Goal: Contribute content: Contribute content

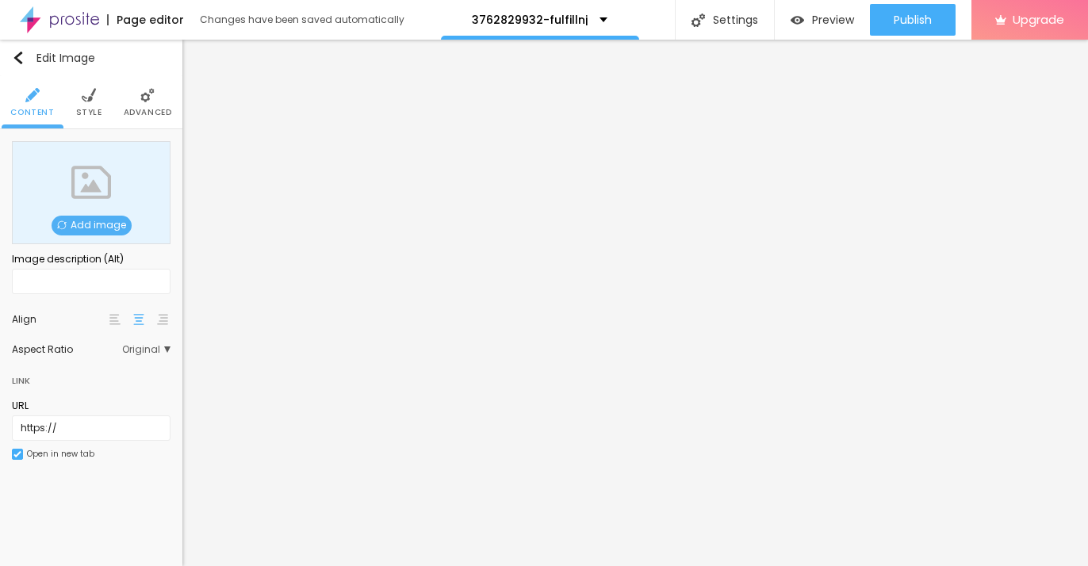
click at [81, 229] on span "Add image" at bounding box center [92, 226] width 80 height 20
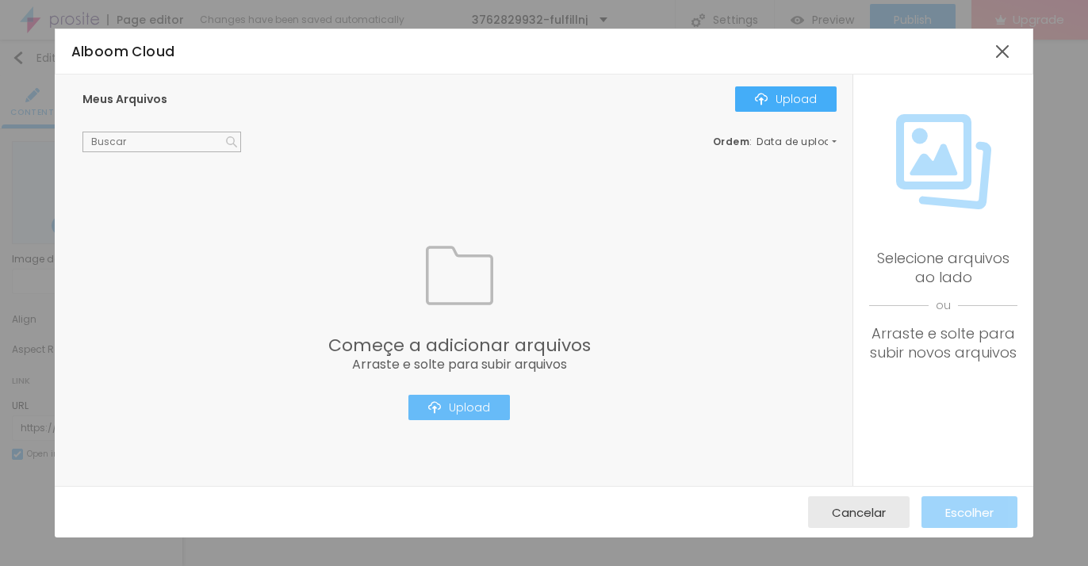
click at [447, 416] on button "Upload" at bounding box center [459, 407] width 102 height 25
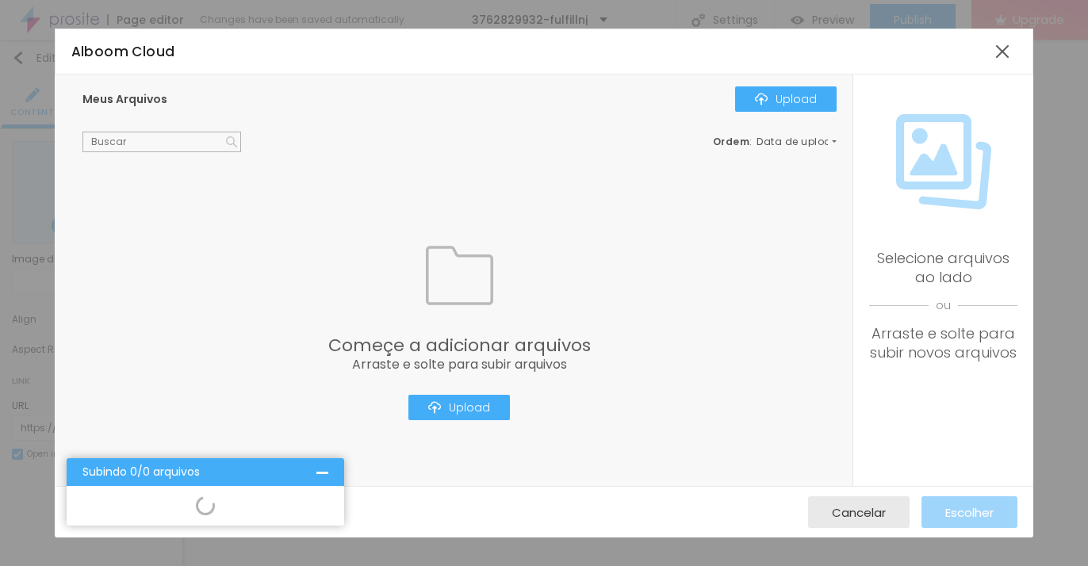
click at [206, 509] on icon at bounding box center [206, 506] width 24 height 24
click at [325, 471] on div at bounding box center [322, 472] width 12 height 12
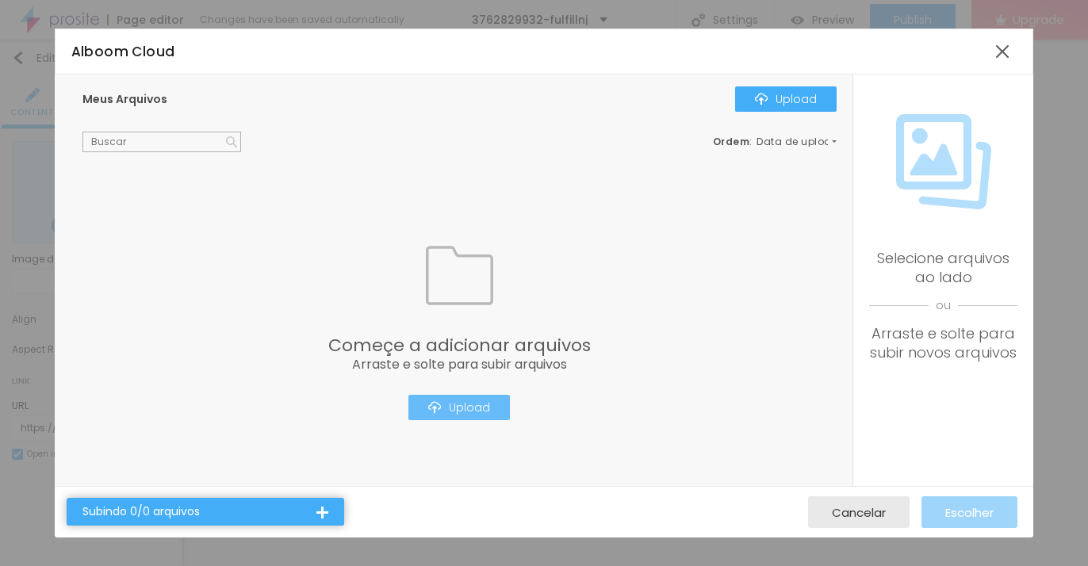
click at [458, 410] on div "Upload" at bounding box center [459, 407] width 62 height 13
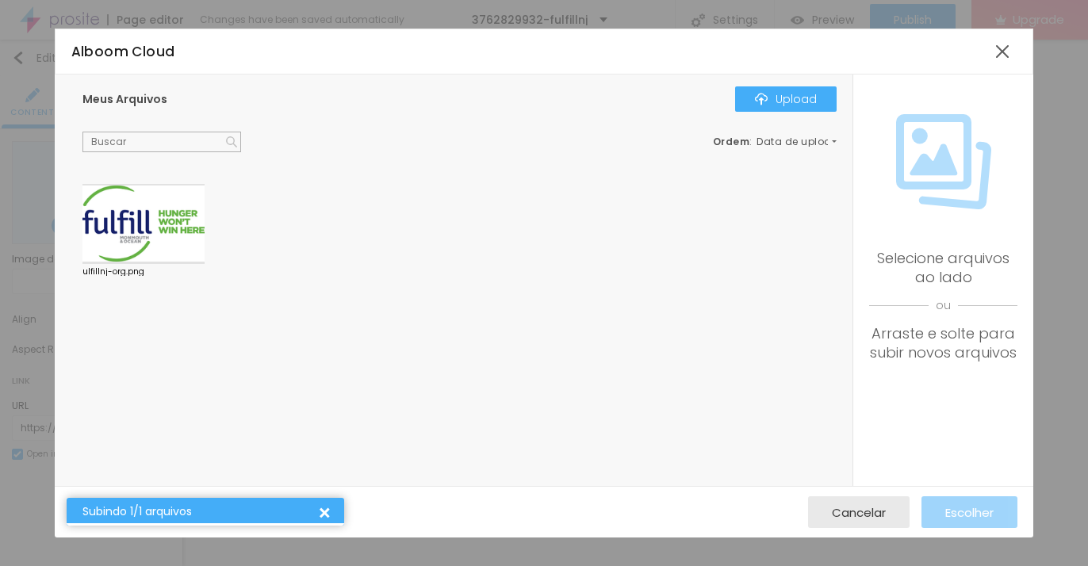
click at [181, 244] on div at bounding box center [143, 224] width 122 height 81
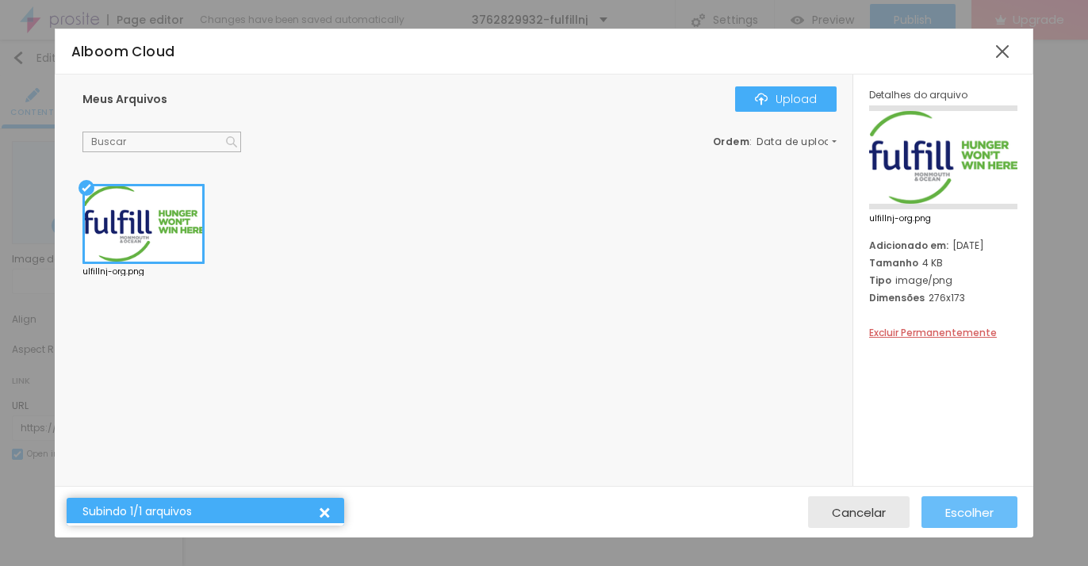
click at [974, 516] on span "Escolher" at bounding box center [969, 512] width 48 height 13
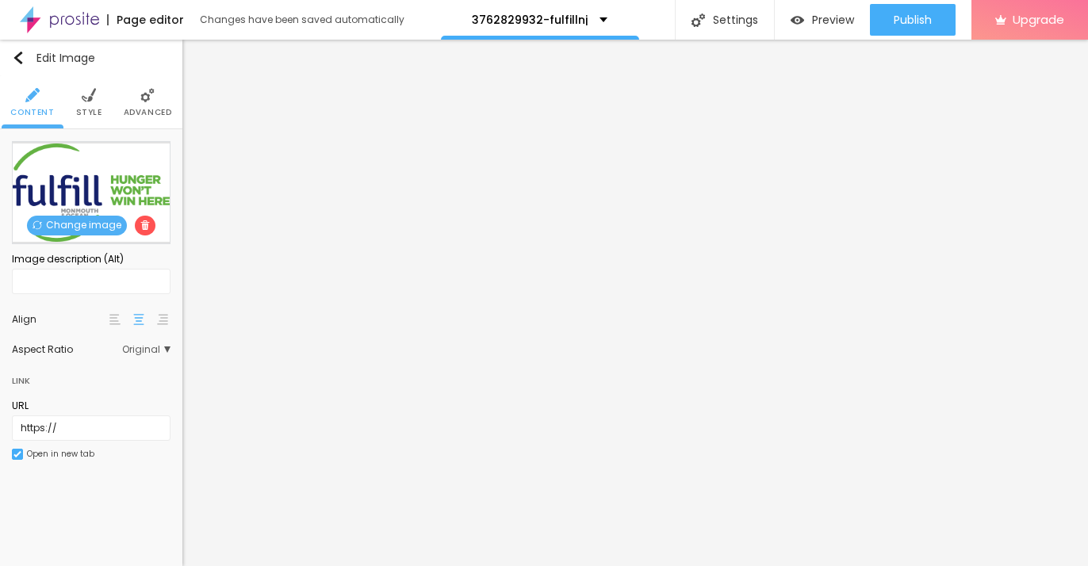
click at [94, 109] on span "Style" at bounding box center [89, 113] width 26 height 8
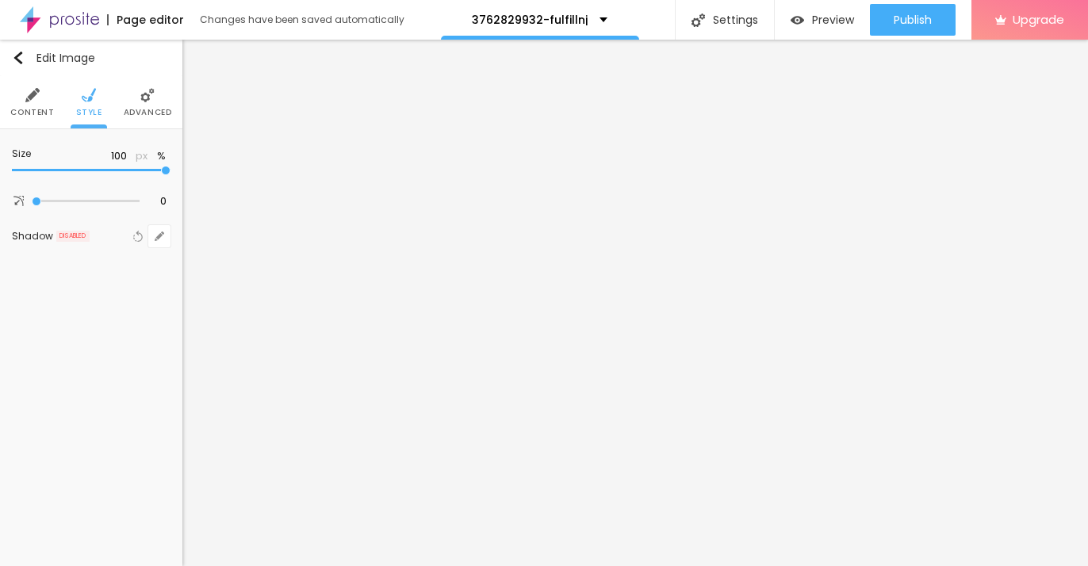
drag, startPoint x: 171, startPoint y: 173, endPoint x: 60, endPoint y: 174, distance: 110.3
click at [60, 174] on div "Size 100 px % 0 Border radius Shadow DISABLED Reset to default" at bounding box center [91, 198] width 182 height 138
type input "95"
type input "90"
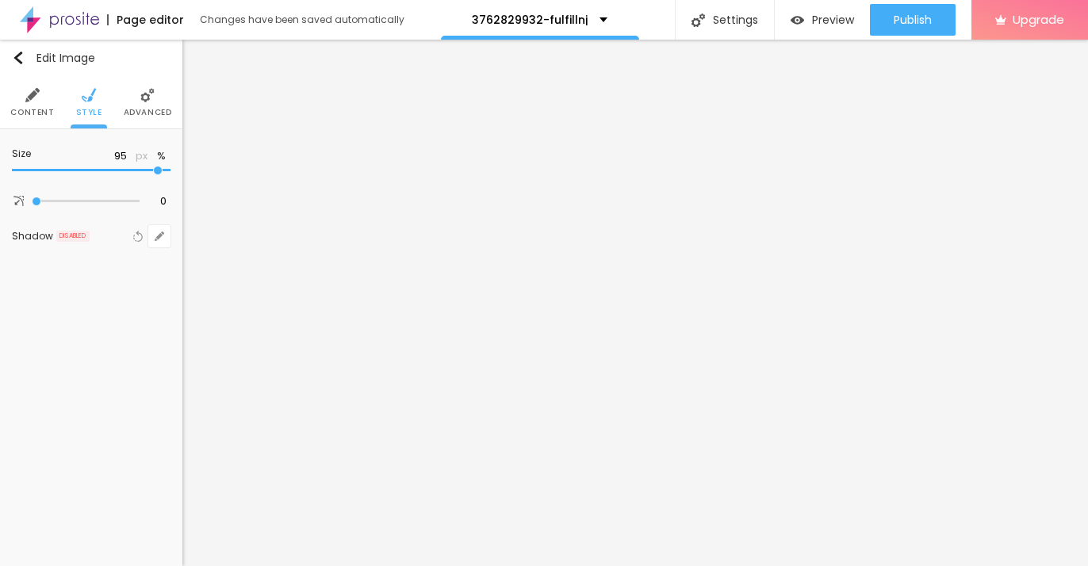
type input "90"
type input "85"
type input "80"
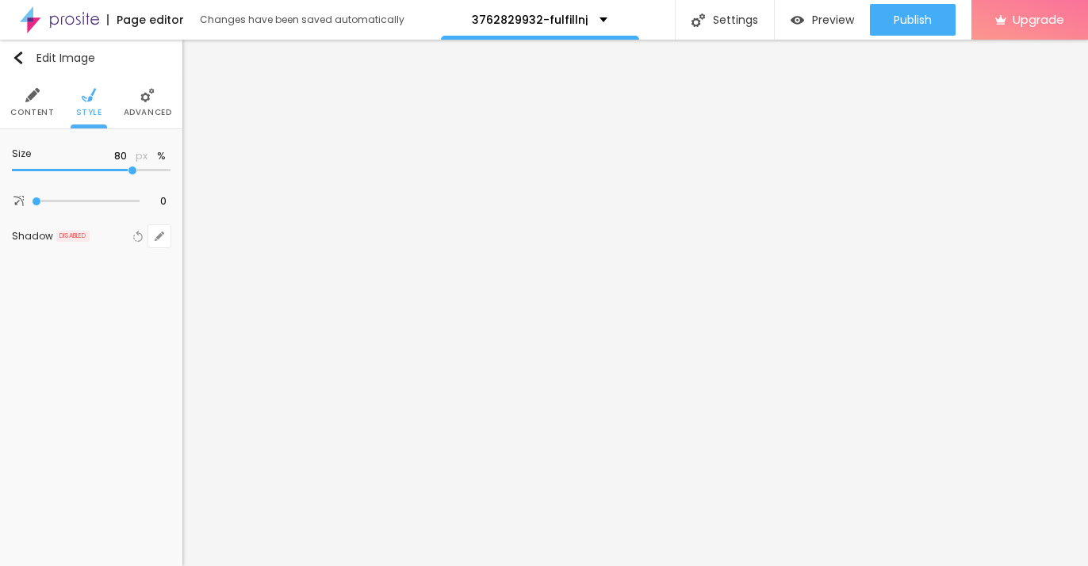
type input "75"
type input "70"
type input "65"
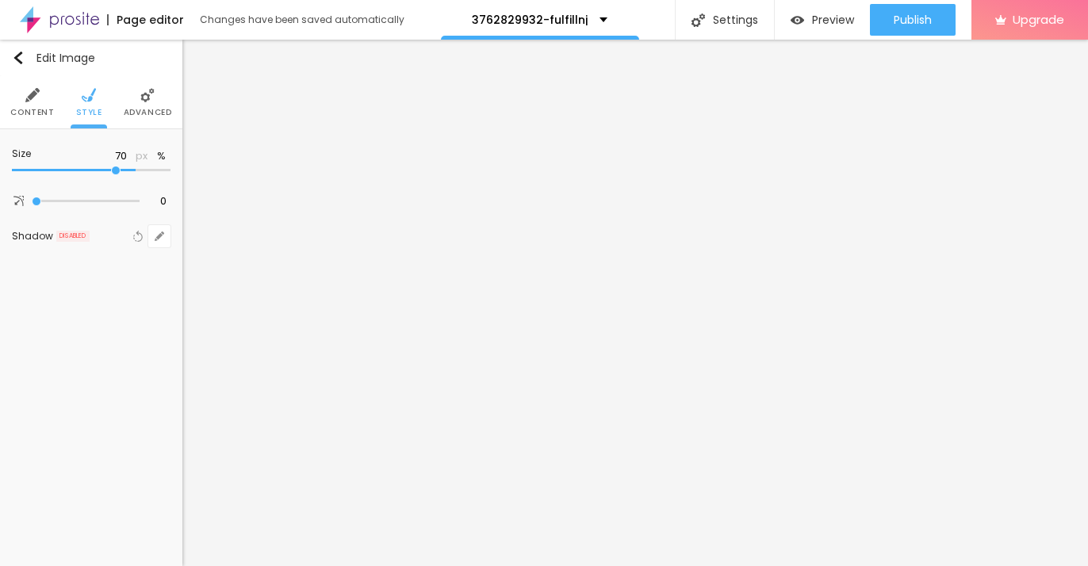
type input "65"
type input "50"
type input "45"
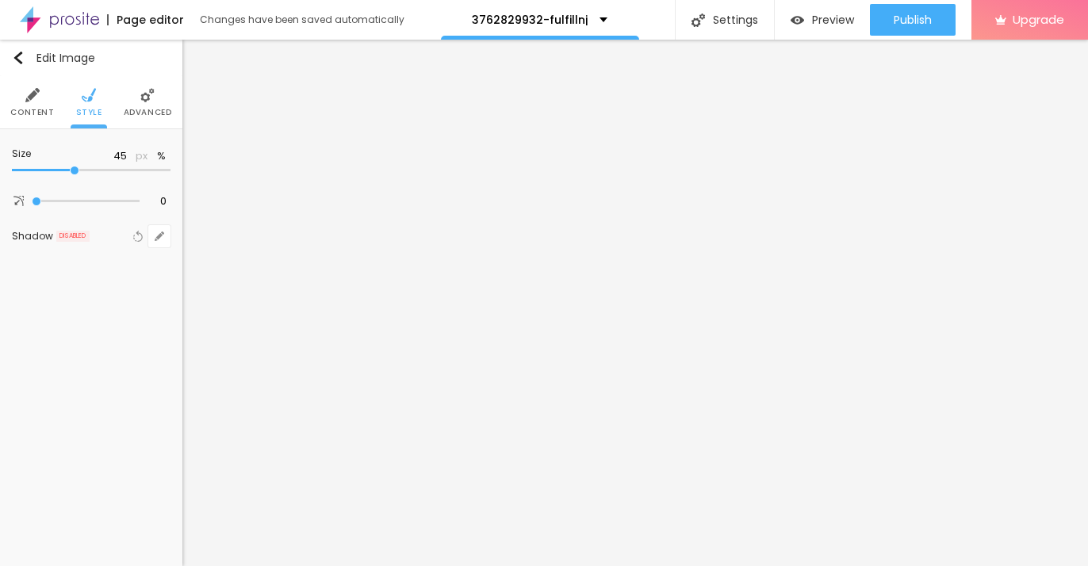
type input "40"
type input "35"
type input "20"
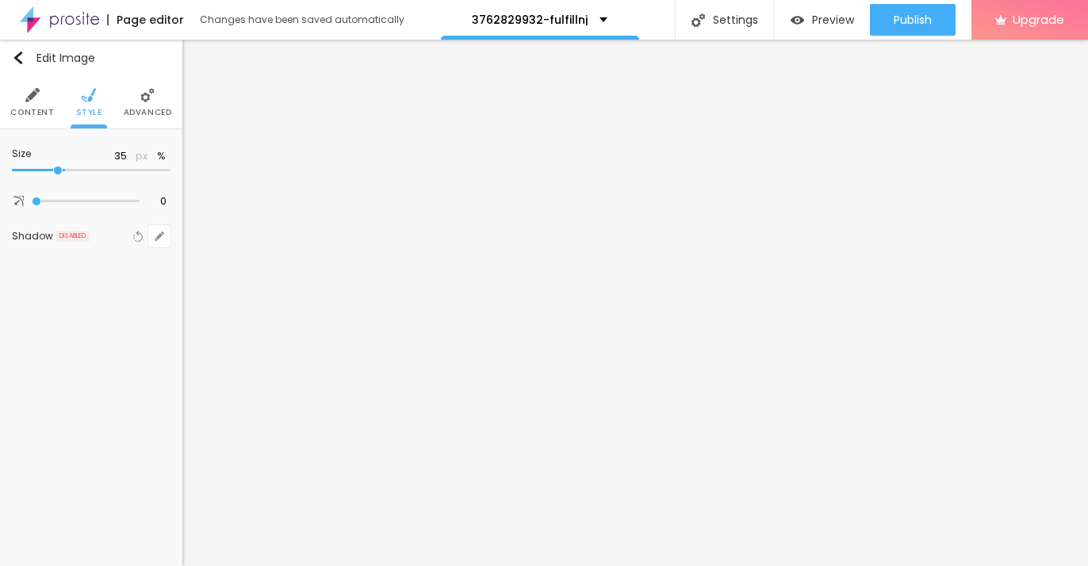
type input "20"
type input "15"
type input "20"
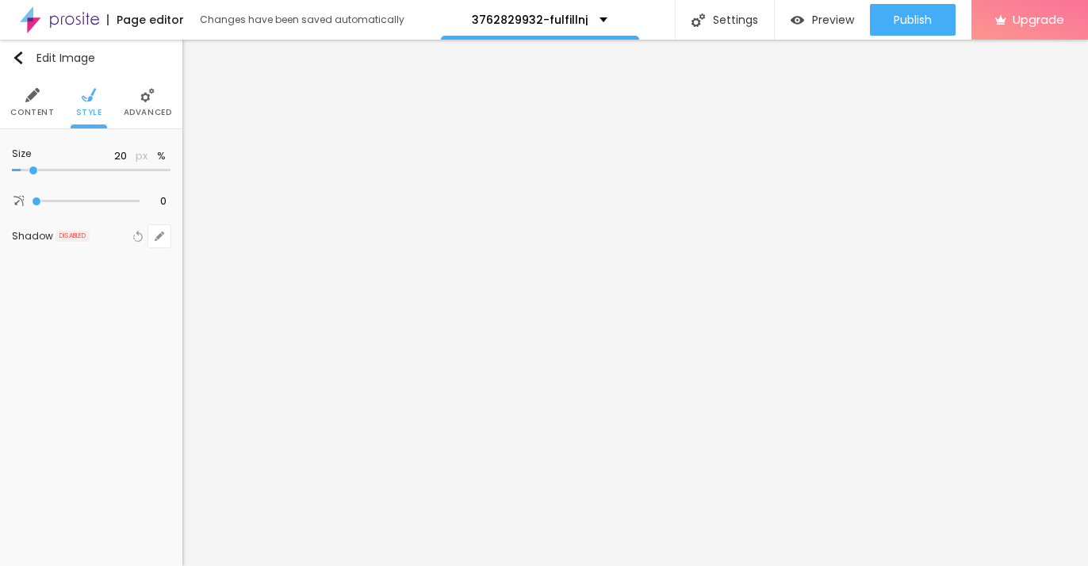
type input "15"
type input "10"
drag, startPoint x: 167, startPoint y: 169, endPoint x: 16, endPoint y: 187, distance: 152.6
type input "10"
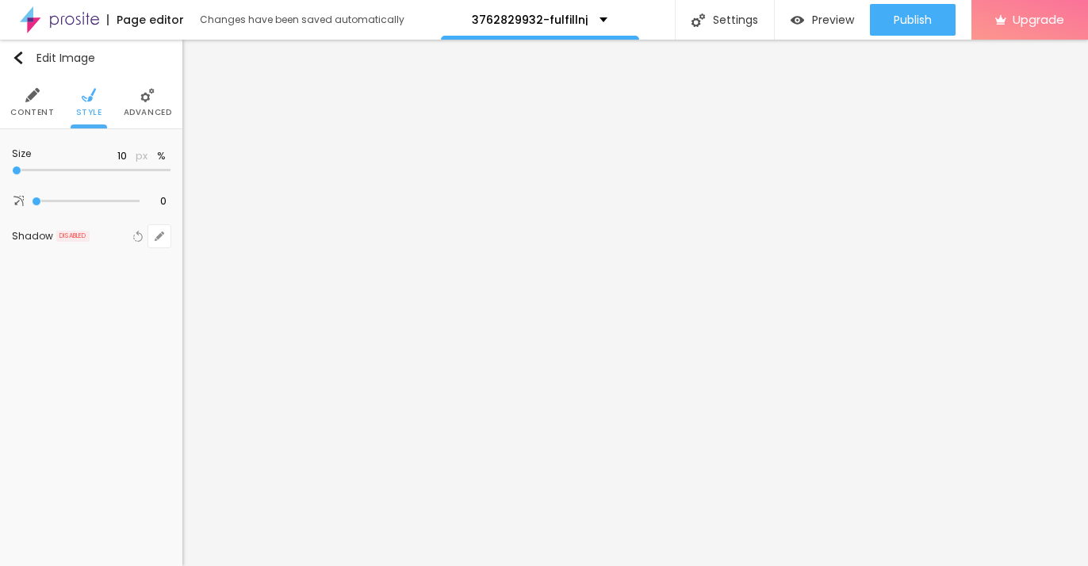
click at [15, 174] on input "range" at bounding box center [91, 171] width 159 height 8
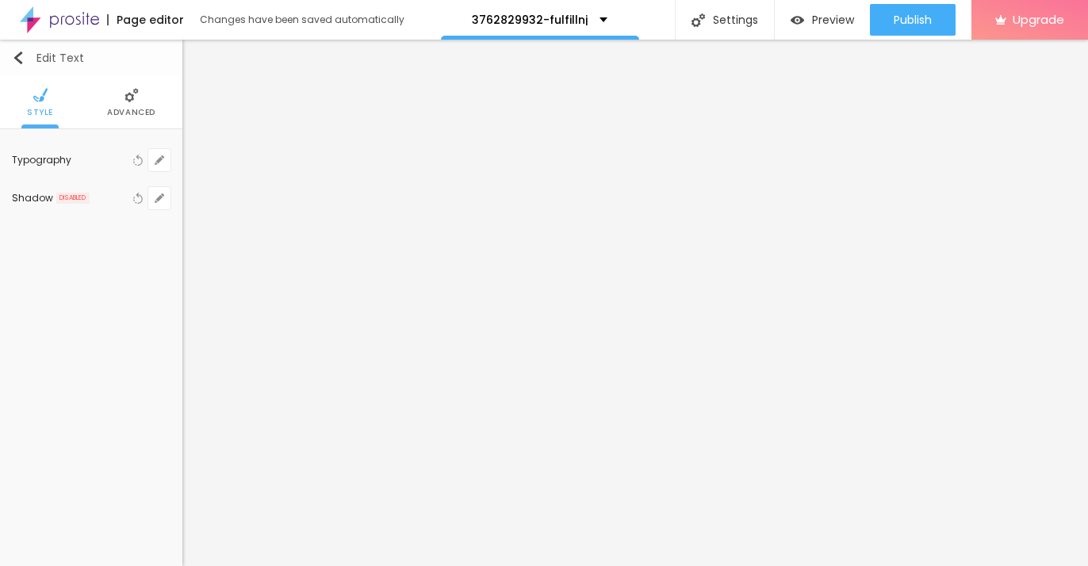
click at [25, 57] on div "Edit Text" at bounding box center [48, 58] width 72 height 13
click at [147, 112] on span "Advanced" at bounding box center [131, 113] width 48 height 8
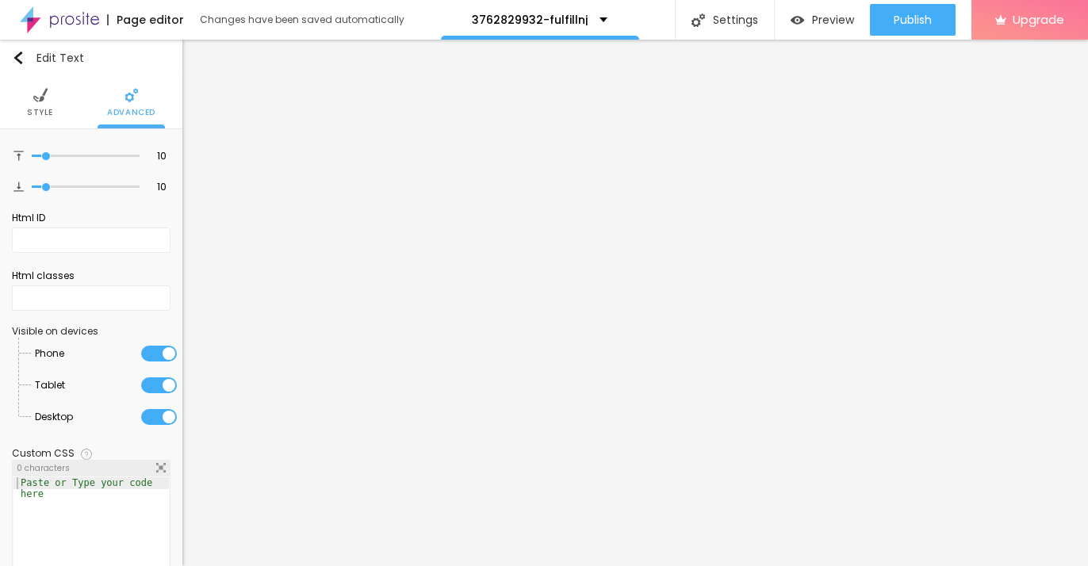
click at [29, 105] on li "Style" at bounding box center [40, 102] width 26 height 52
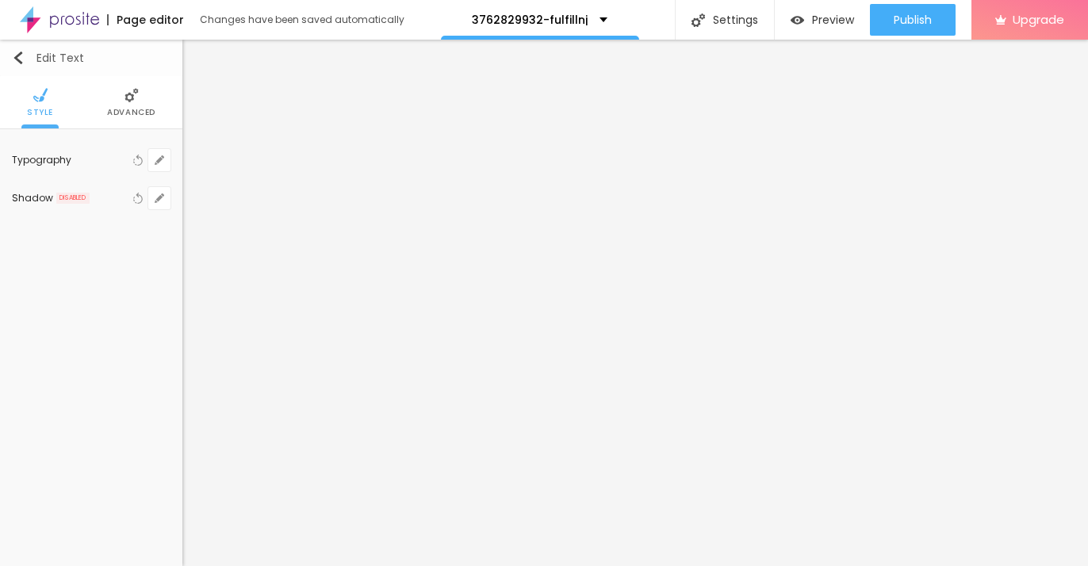
click at [22, 64] on img "button" at bounding box center [18, 58] width 13 height 13
click at [73, 53] on div "Edit Text" at bounding box center [48, 58] width 72 height 13
click at [163, 163] on icon "button" at bounding box center [160, 160] width 10 height 10
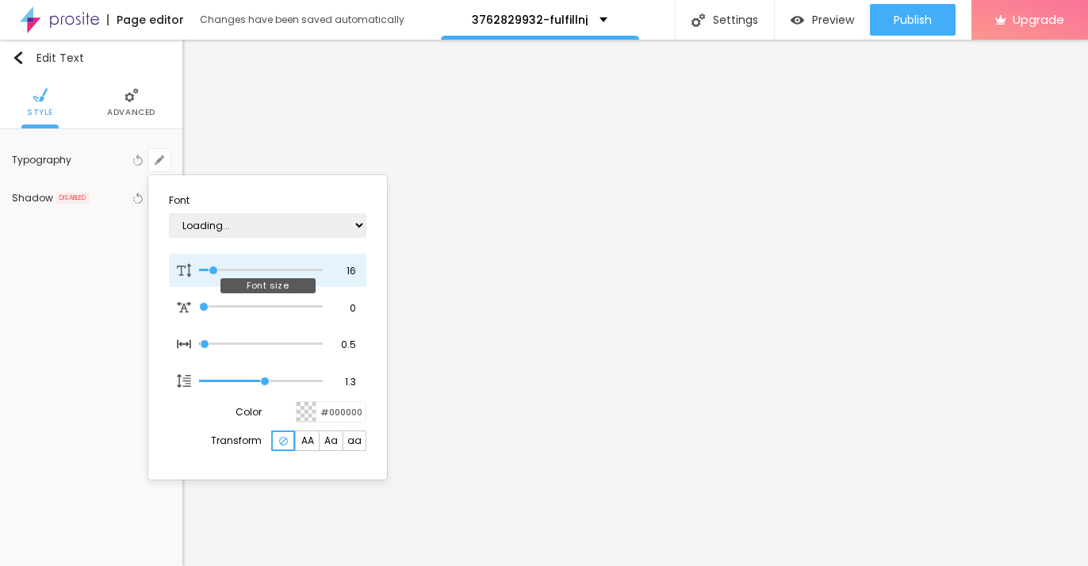
type input "1"
type input "17"
type input "1"
type input "18"
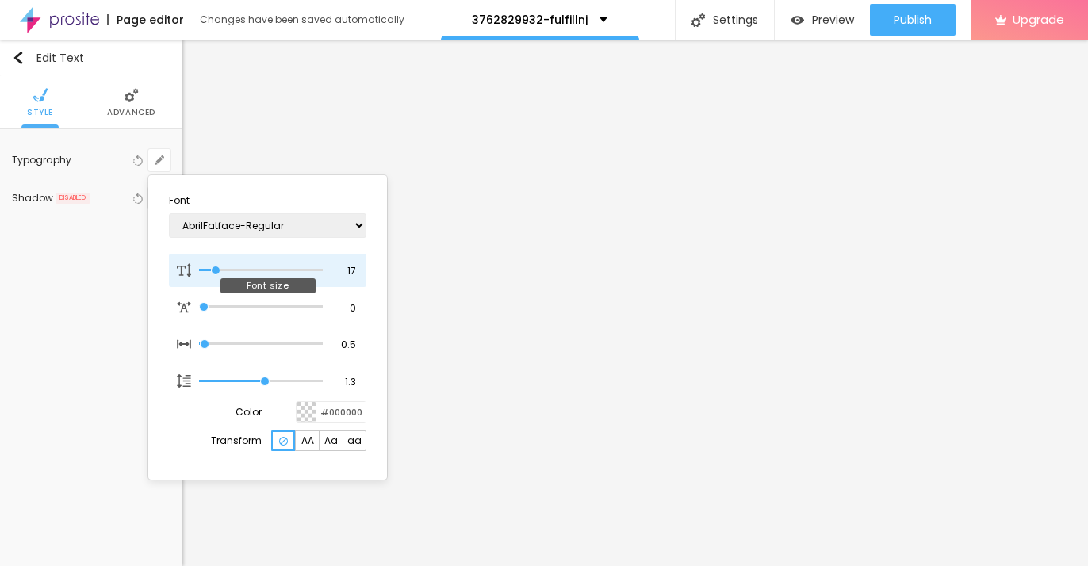
type input "18"
type input "1"
type input "38"
type input "1"
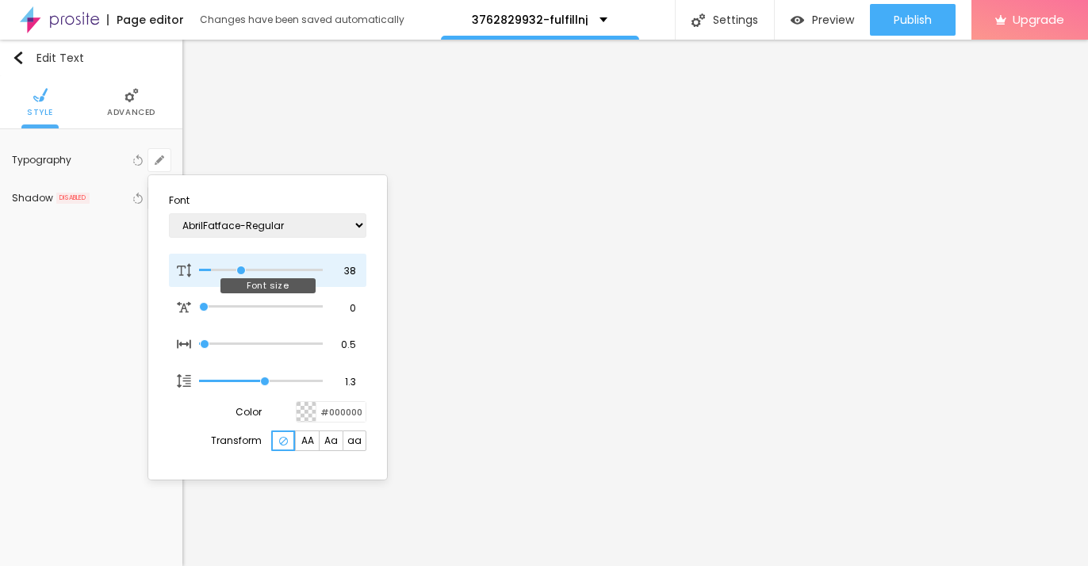
type input "41"
type input "1"
type input "44"
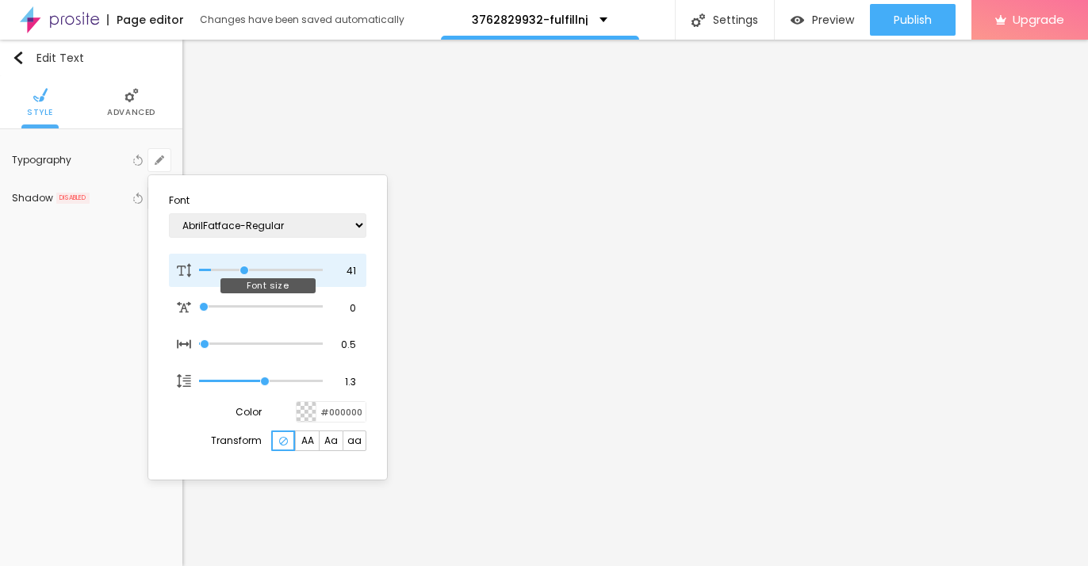
type input "1"
type input "58"
type input "1"
type input "57"
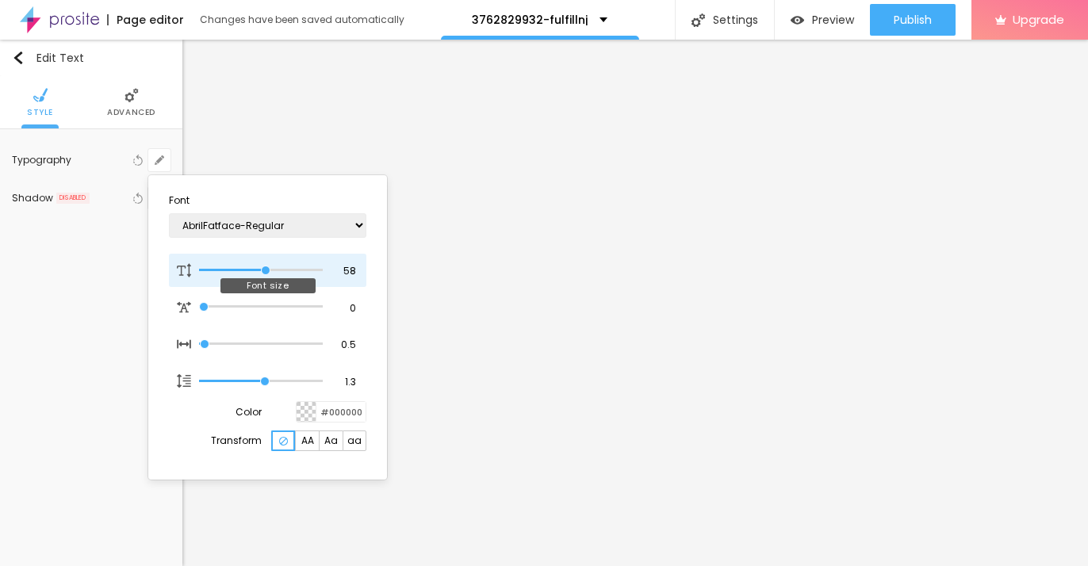
type input "57"
type input "1"
type input "56"
type input "1"
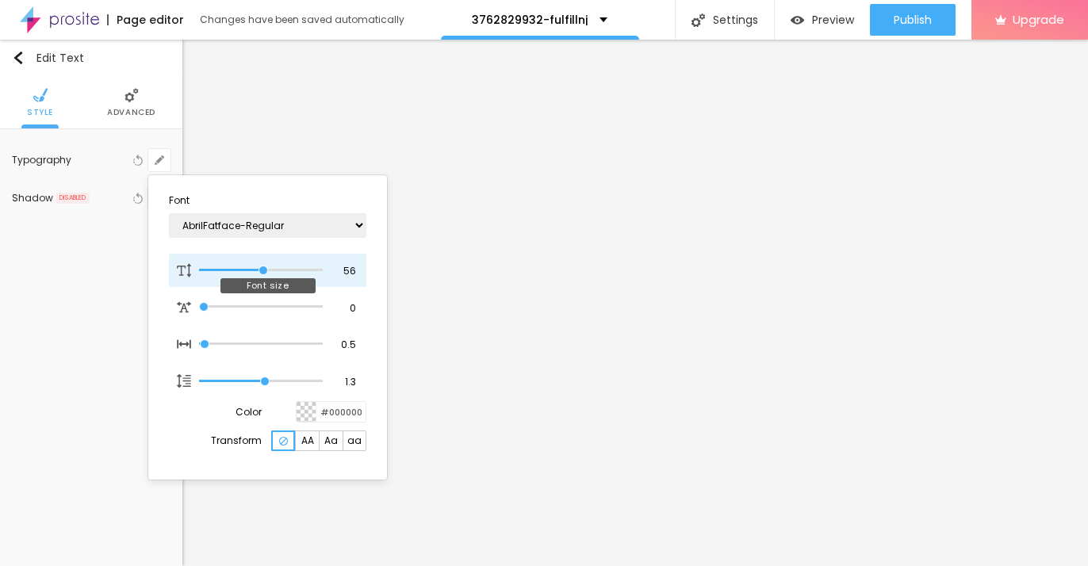
type input "55"
type input "1"
type input "52"
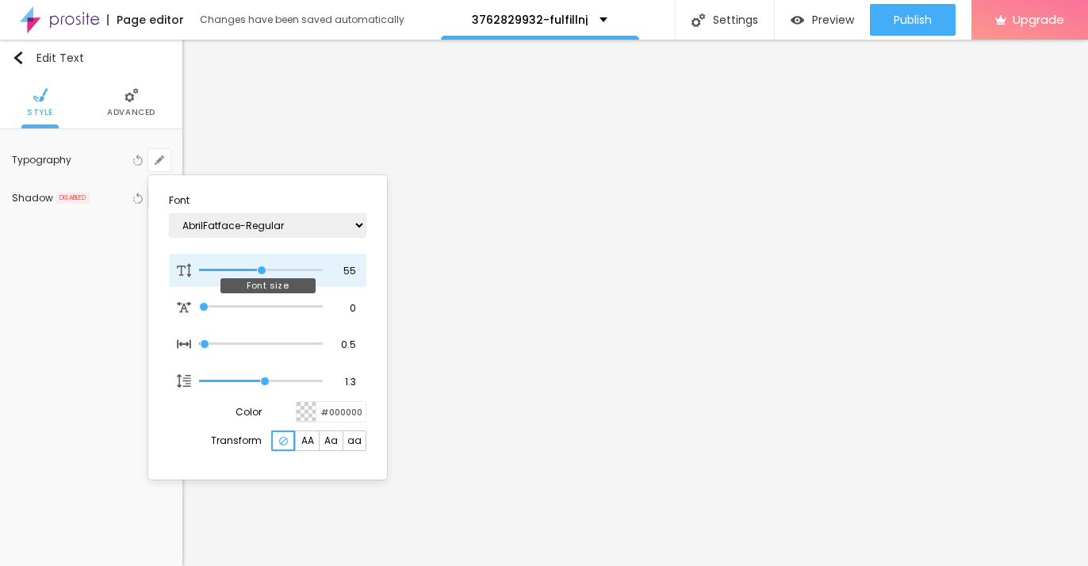
type input "1"
type input "47"
type input "1"
type input "40"
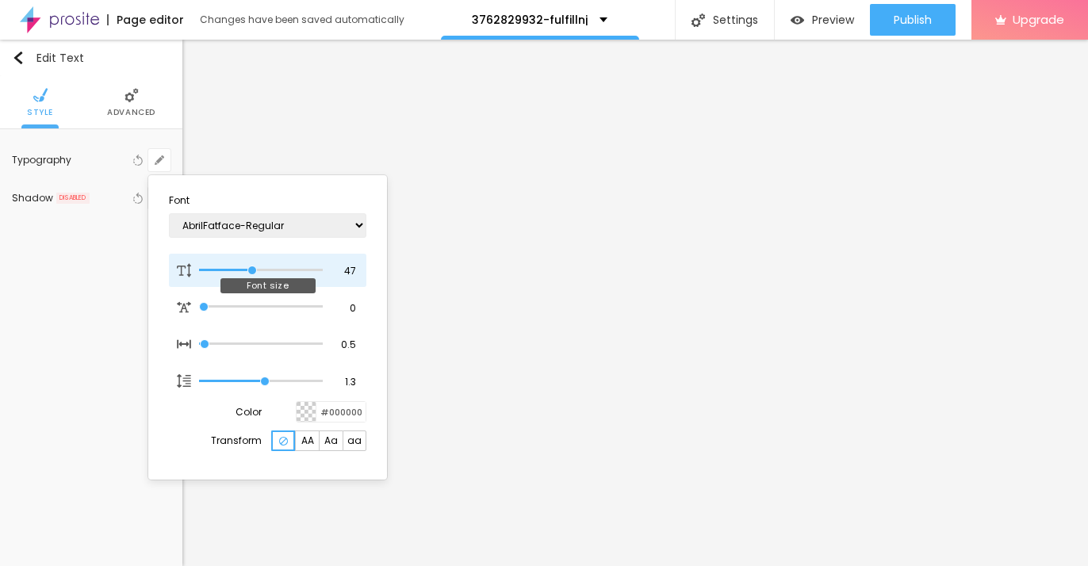
type input "40"
type input "1"
type input "36"
type input "1"
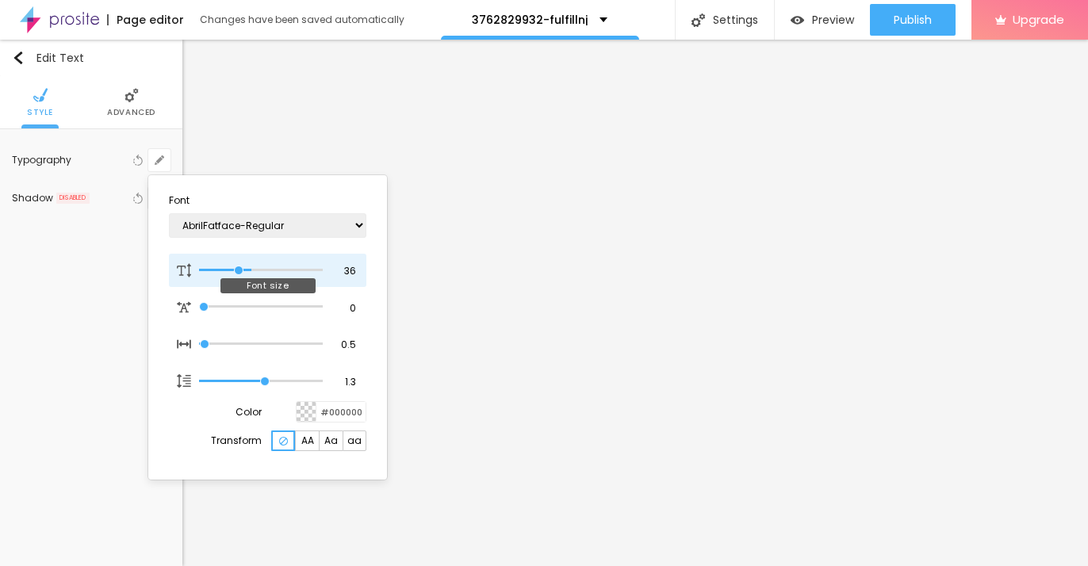
type input "32"
type input "1"
type input "31"
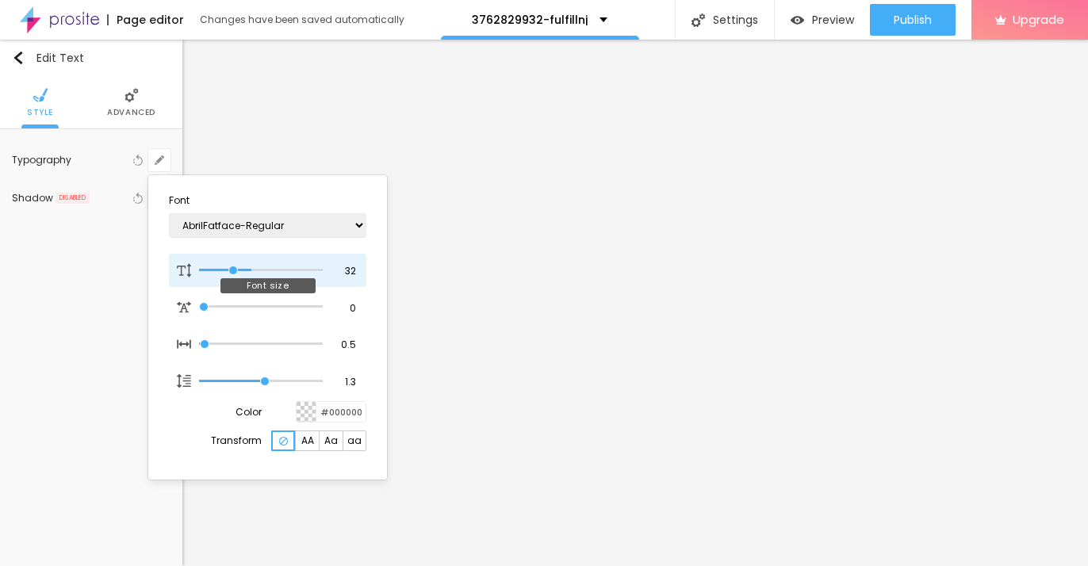
type input "1"
type input "25"
type input "1"
type input "23"
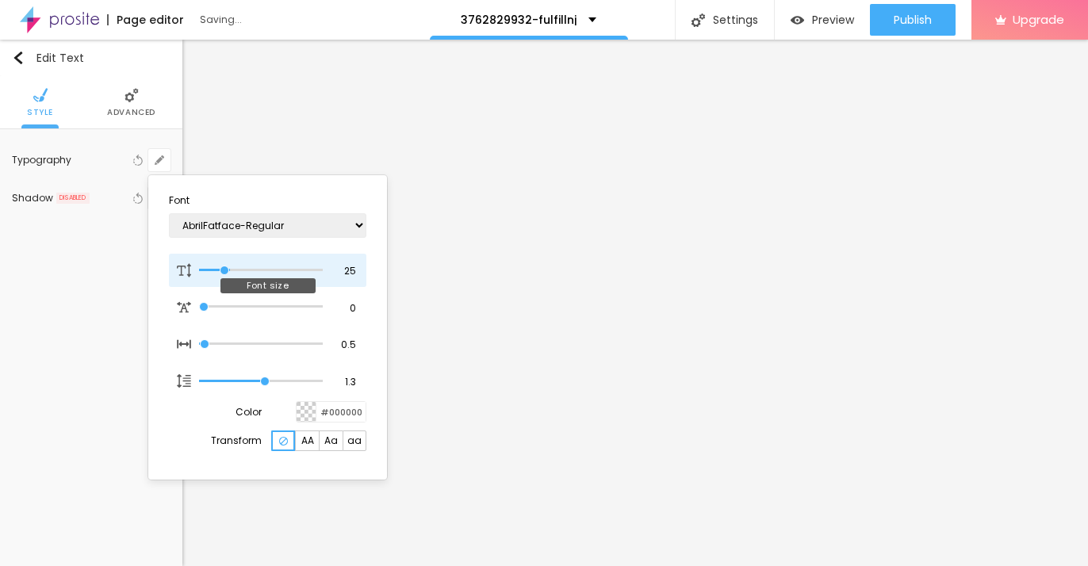
type input "23"
type input "1"
type input "22"
type input "1"
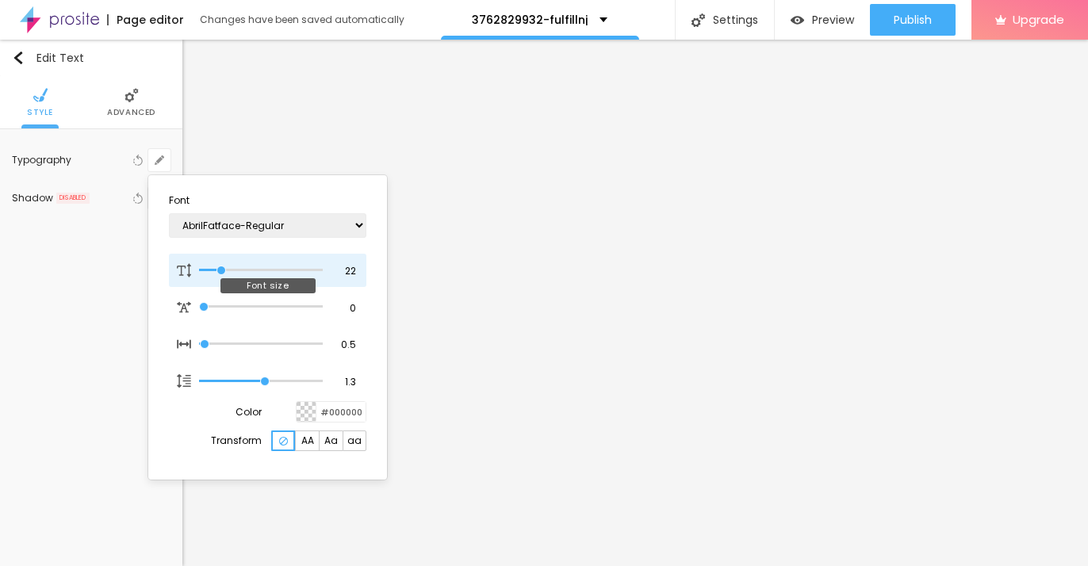
type input "25"
type input "1"
type input "26"
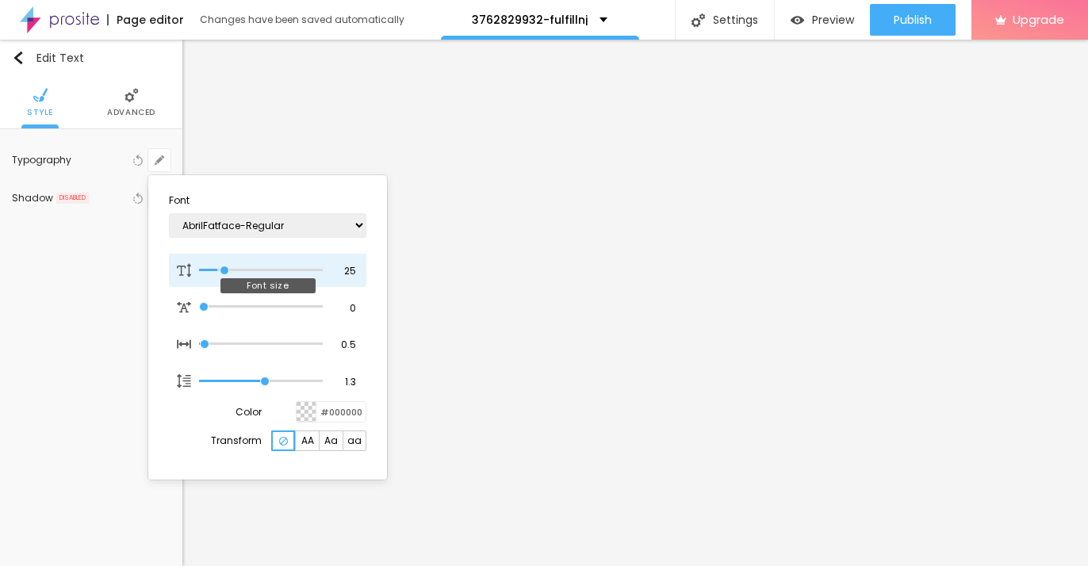
type input "1"
type input "27"
type input "1"
type input "26"
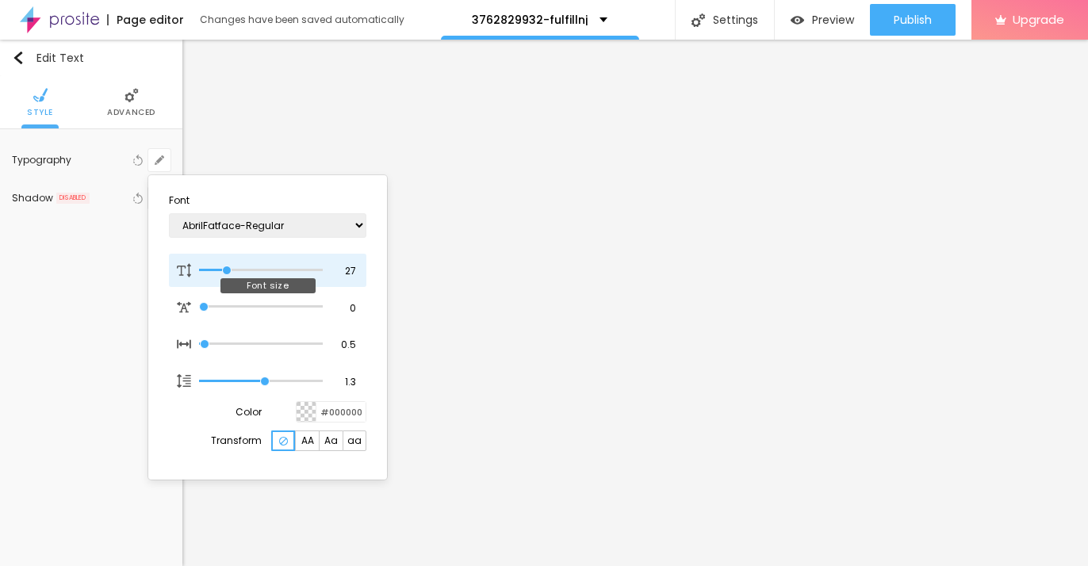
type input "26"
type input "1"
type input "25"
type input "1"
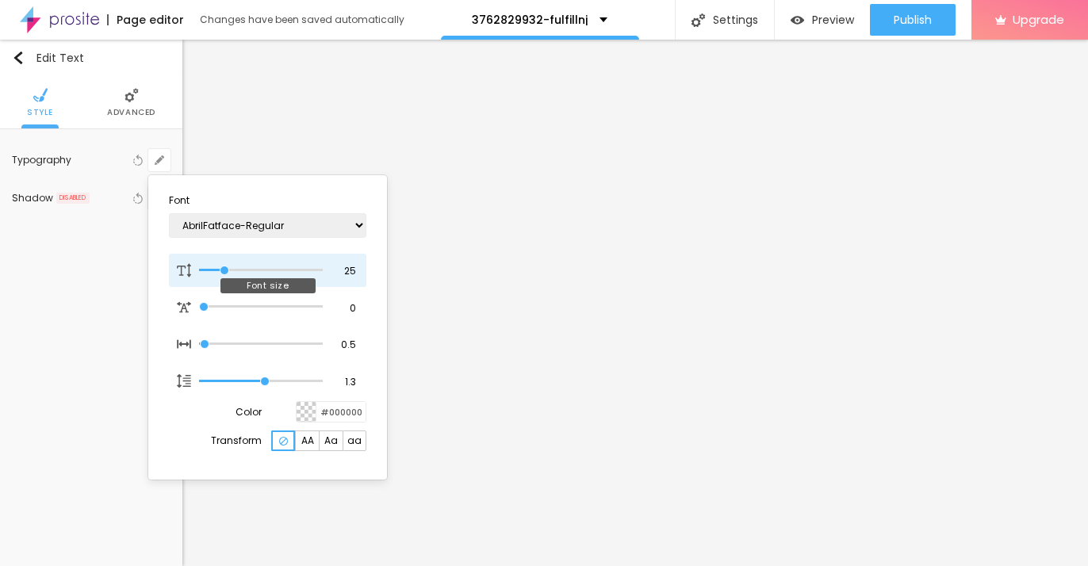
type input "24"
type input "1"
type input "25"
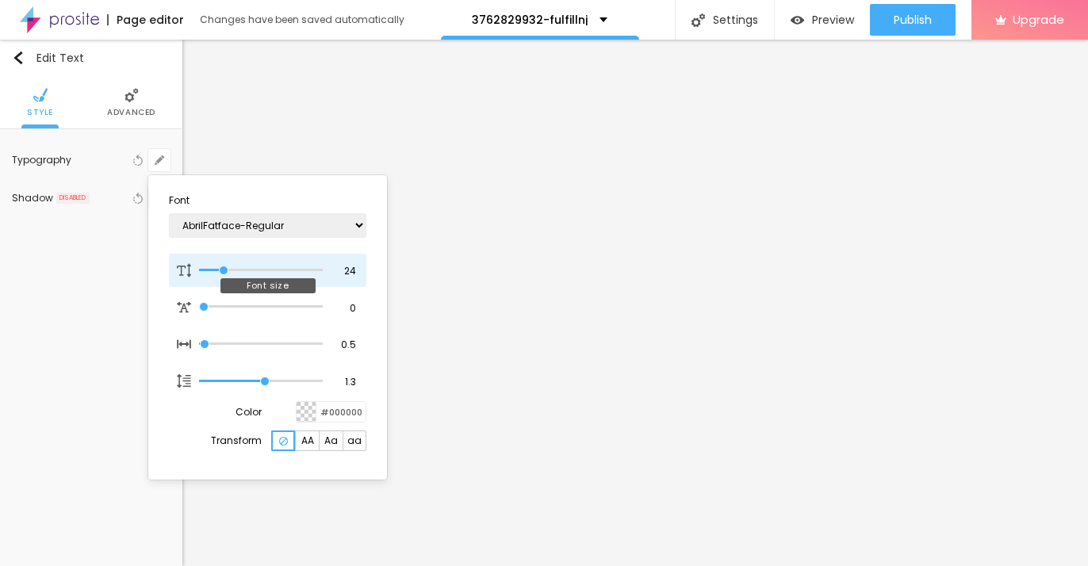
type input "1"
type input "26"
type input "1"
type input "27"
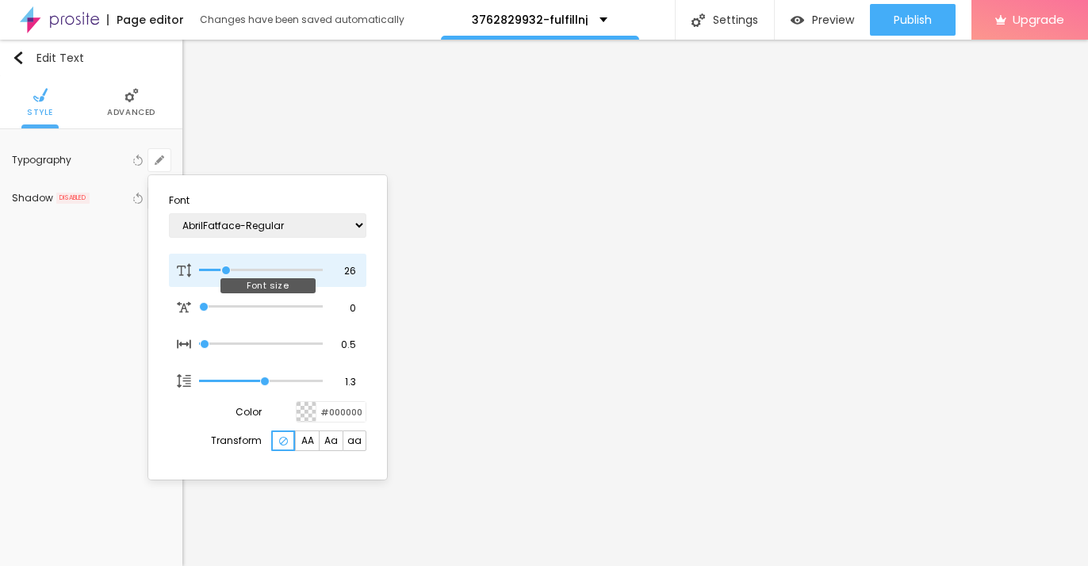
type input "27"
type input "1"
type input "26"
type input "1"
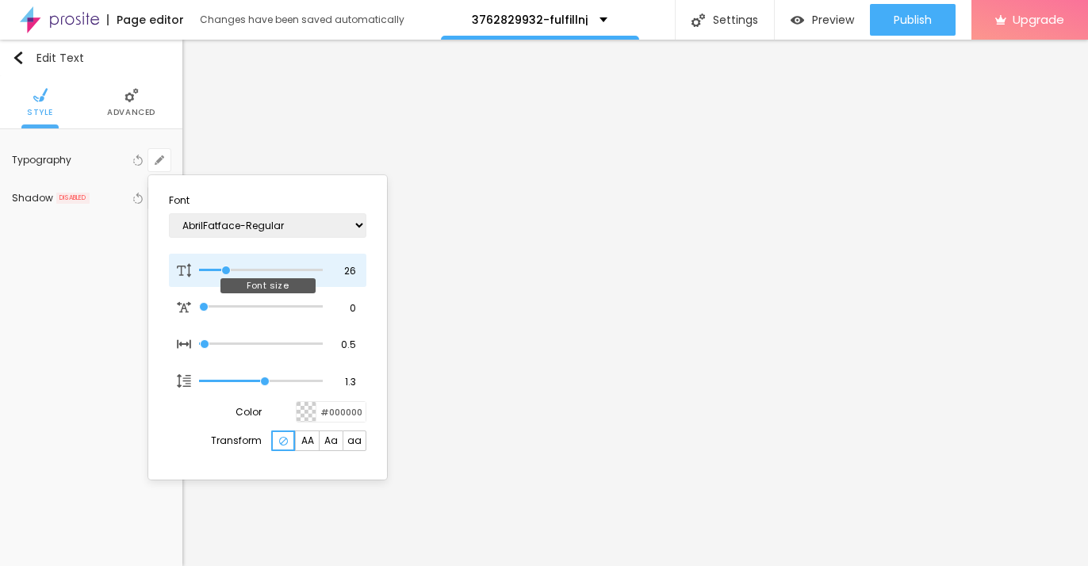
type input "25"
type input "1"
drag, startPoint x: 214, startPoint y: 274, endPoint x: 225, endPoint y: 278, distance: 12.1
type input "25"
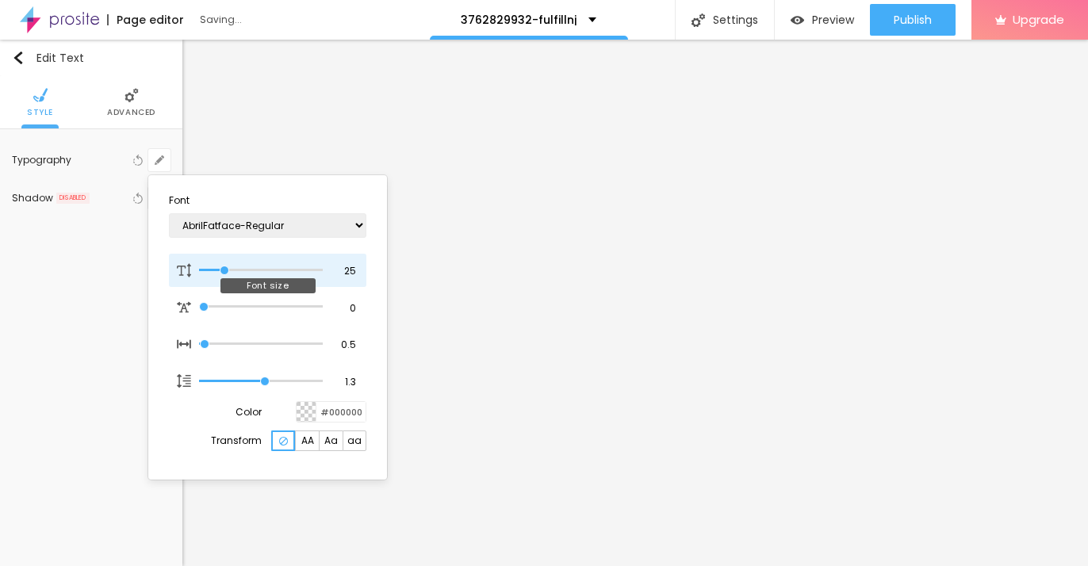
click at [225, 274] on input "range" at bounding box center [261, 271] width 124 height 8
type input "1"
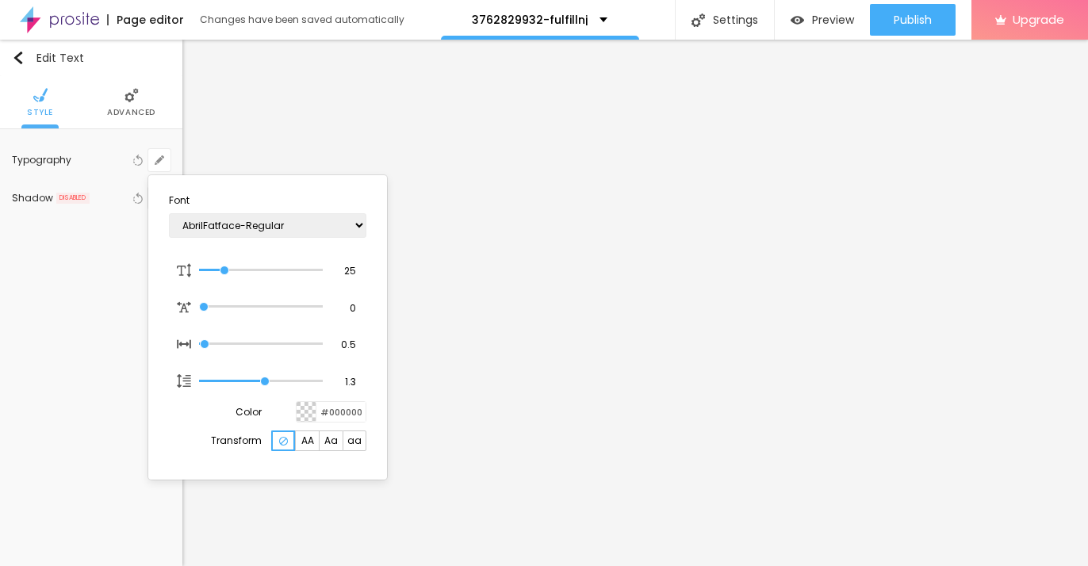
click at [21, 60] on div at bounding box center [544, 283] width 1088 height 566
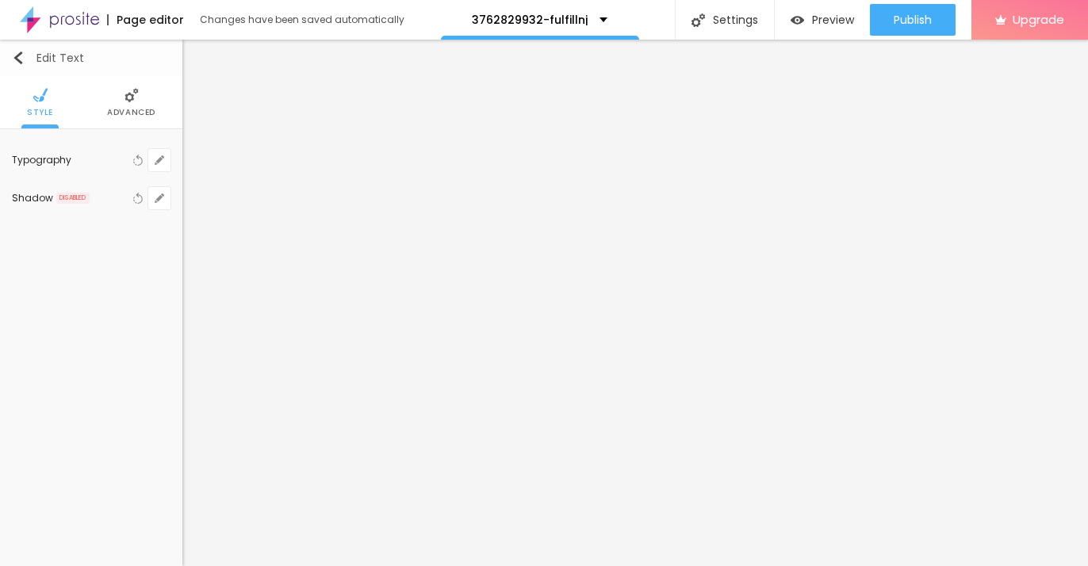
click at [21, 55] on img "button" at bounding box center [18, 58] width 13 height 13
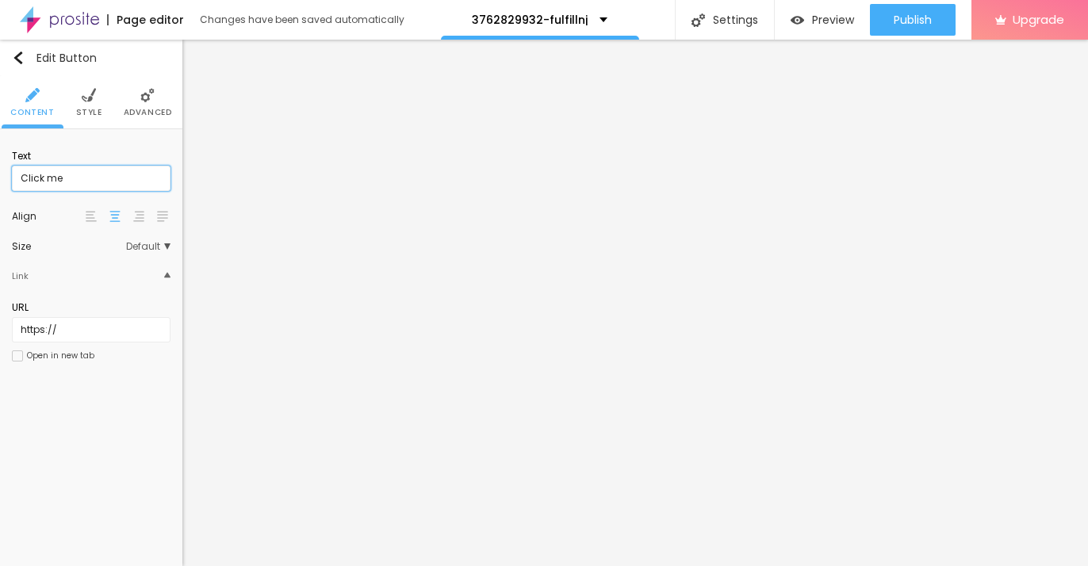
click at [79, 183] on input "Click me" at bounding box center [91, 178] width 159 height 25
paste input "→ VIEW DOCUMENT HERE"
type input "→ VIEW DOCUMENT HERE"
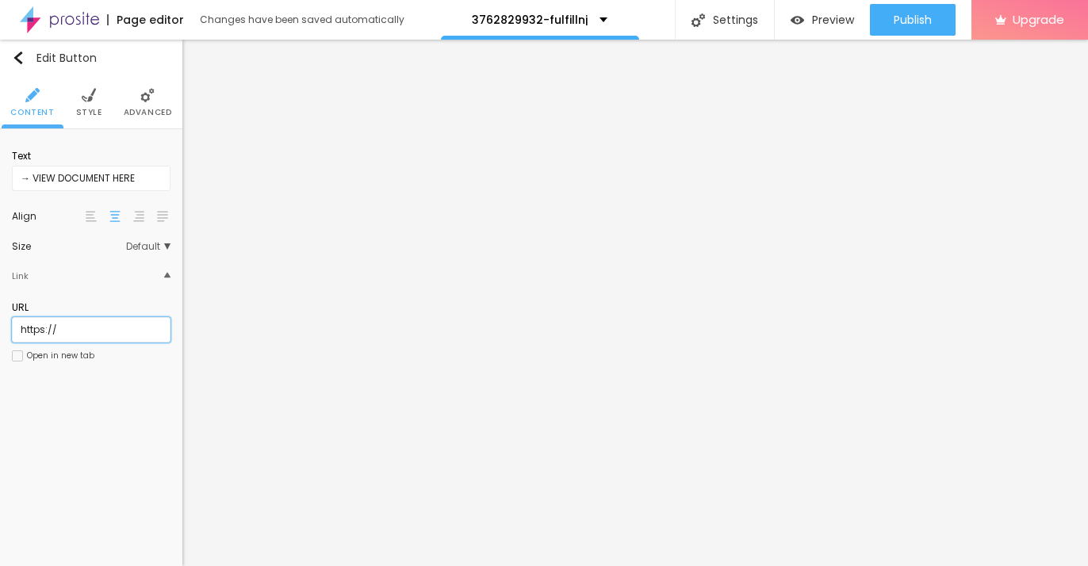
click at [91, 343] on input "https://" at bounding box center [91, 329] width 159 height 25
paste input "[DOMAIN_NAME][URL]"
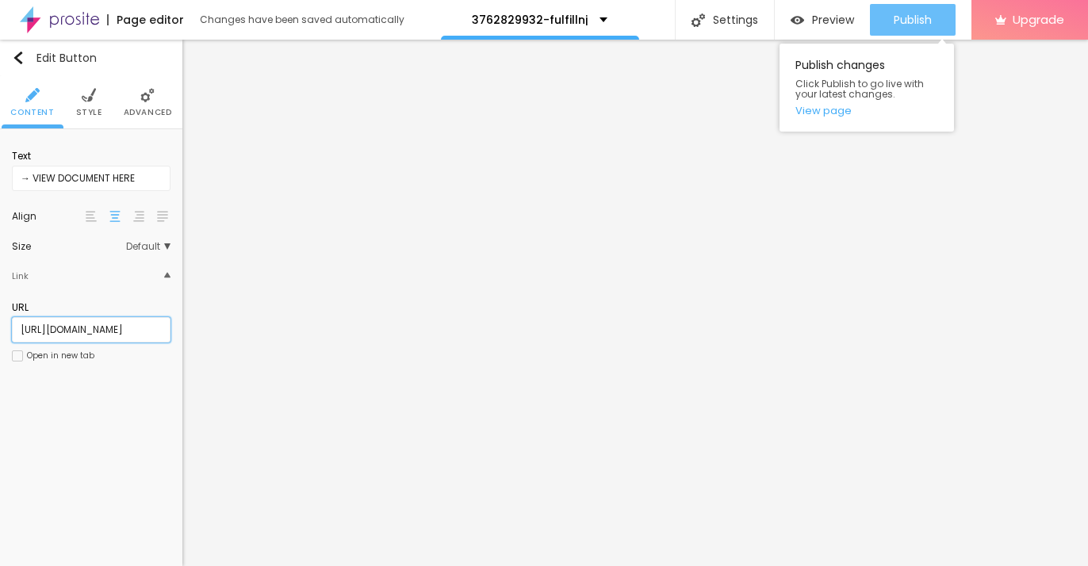
type input "[URL][DOMAIN_NAME]"
click at [915, 10] on div "Publish" at bounding box center [913, 20] width 38 height 32
